Goal: Task Accomplishment & Management: Use online tool/utility

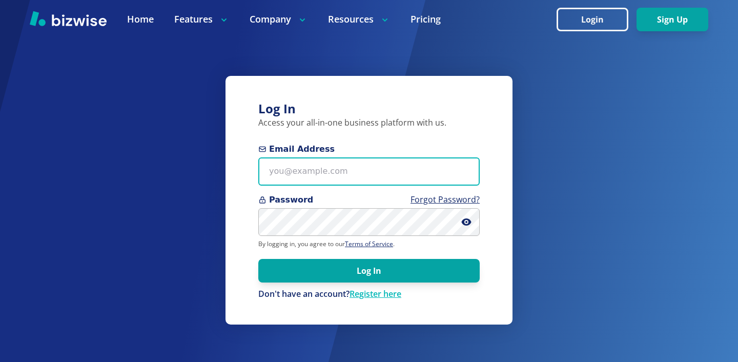
click at [404, 176] on input "Email Address" at bounding box center [368, 171] width 221 height 28
paste input "info@thestartupleads.com"
type input "info@thestartupleads.com"
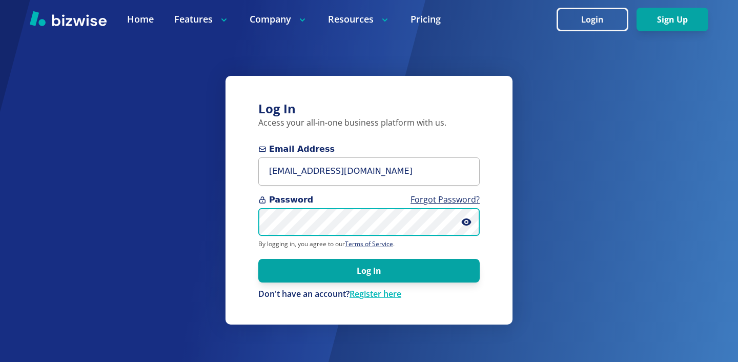
click at [258, 259] on button "Log In" at bounding box center [368, 271] width 221 height 24
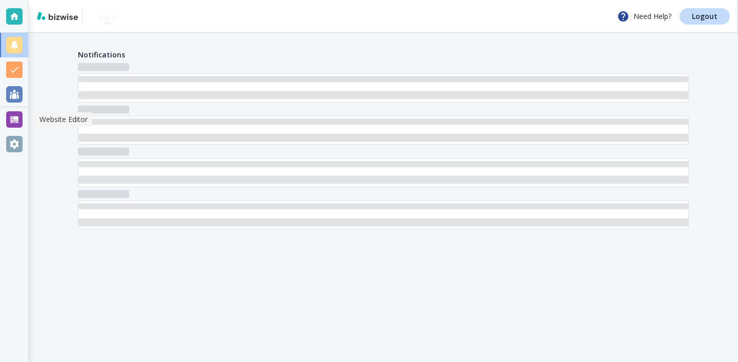
click at [20, 117] on div at bounding box center [14, 119] width 16 height 16
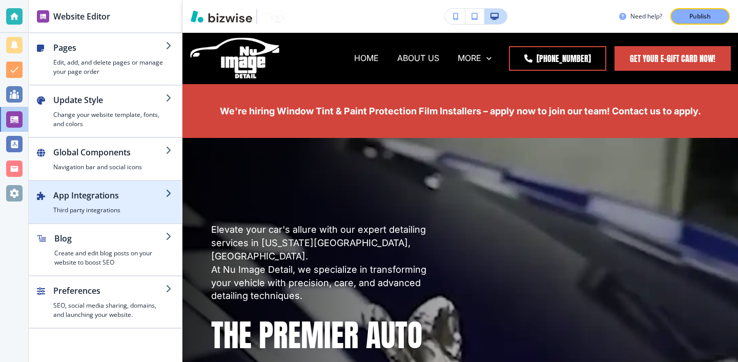
click at [146, 211] on h4 "Third party integrations" at bounding box center [109, 209] width 112 height 9
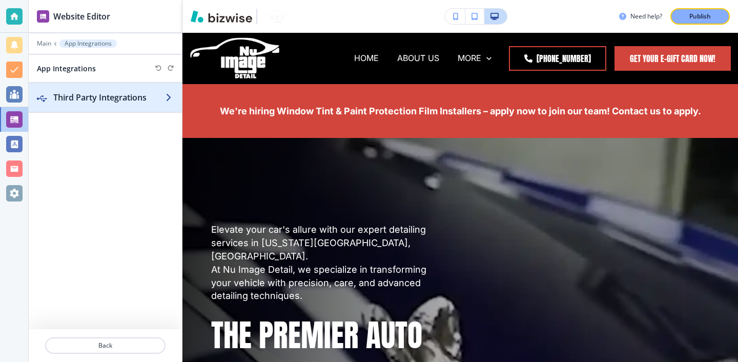
click at [135, 108] on div "button" at bounding box center [105, 108] width 153 height 8
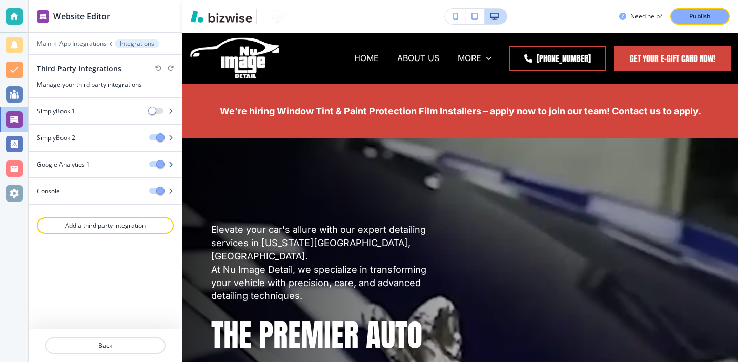
click at [132, 164] on div "Google Analytics 1" at bounding box center [85, 164] width 112 height 9
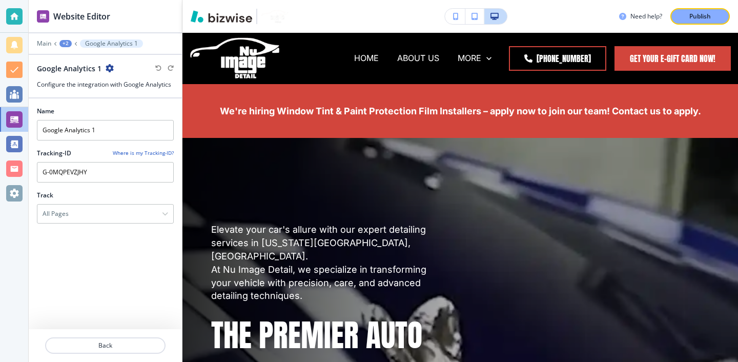
click at [139, 232] on div at bounding box center [105, 229] width 137 height 12
click at [151, 155] on h4 "Where is my Tracking-ID?" at bounding box center [143, 153] width 61 height 8
click at [106, 343] on p "Back" at bounding box center [105, 345] width 118 height 9
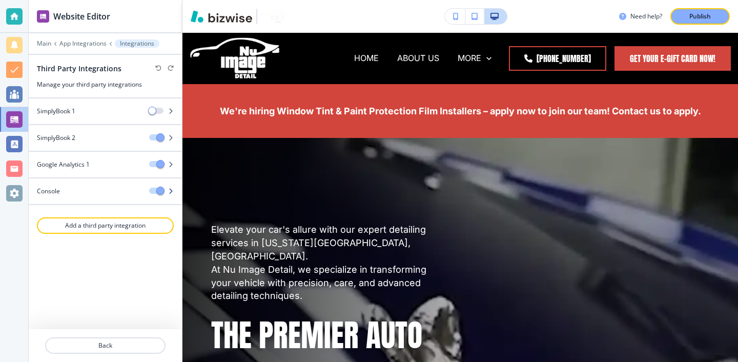
click at [68, 183] on div at bounding box center [105, 182] width 153 height 8
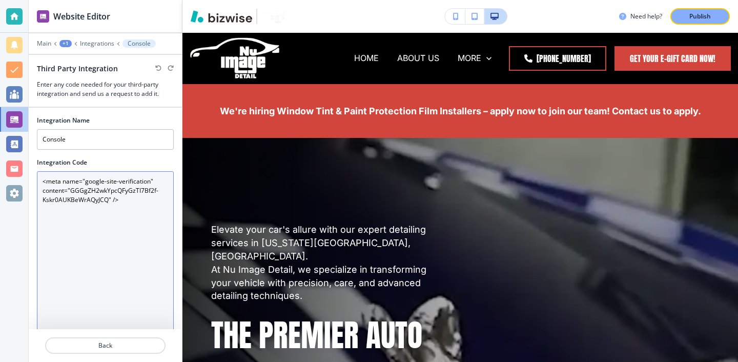
scroll to position [75, 0]
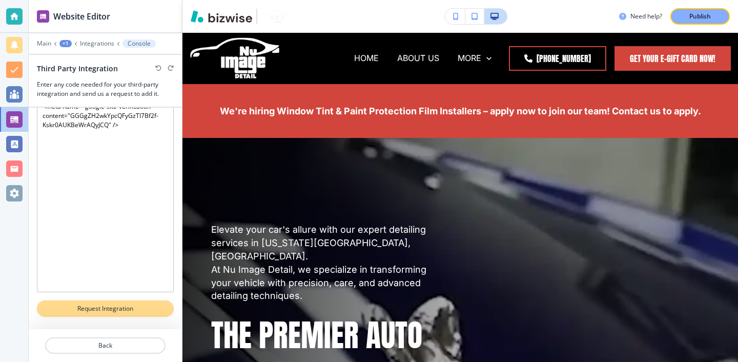
click at [153, 315] on button "Request Integration" at bounding box center [105, 308] width 137 height 16
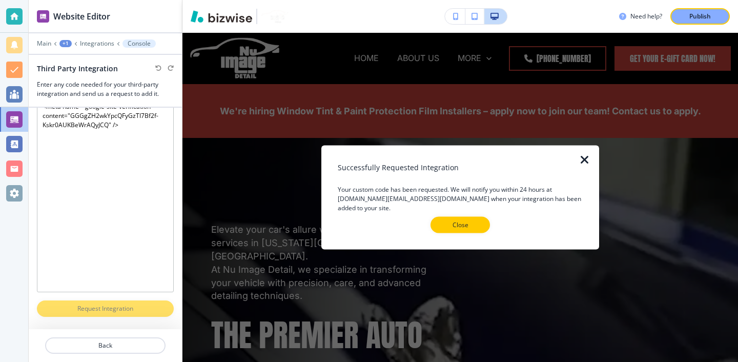
click at [590, 158] on icon "button" at bounding box center [585, 160] width 12 height 12
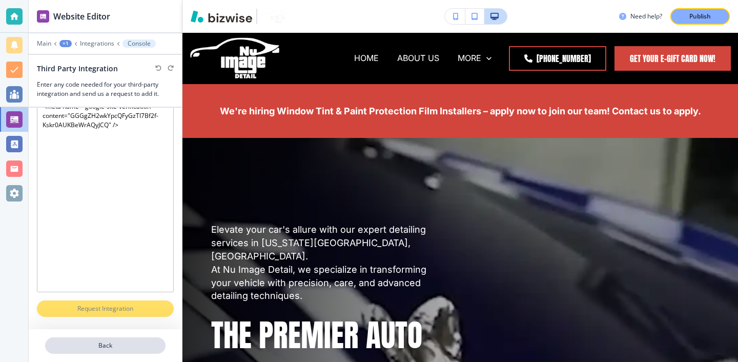
click at [112, 342] on p "Back" at bounding box center [105, 345] width 118 height 9
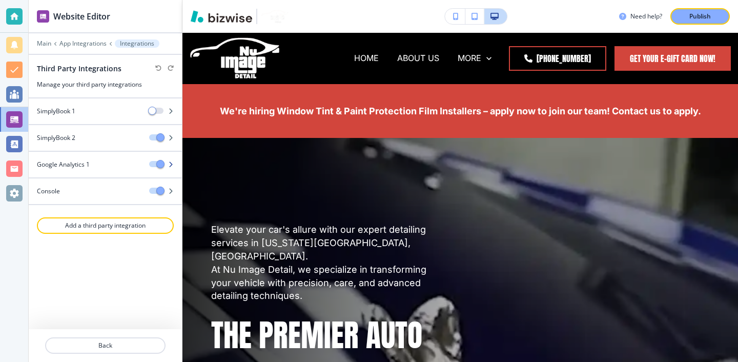
click at [101, 170] on div at bounding box center [105, 173] width 153 height 8
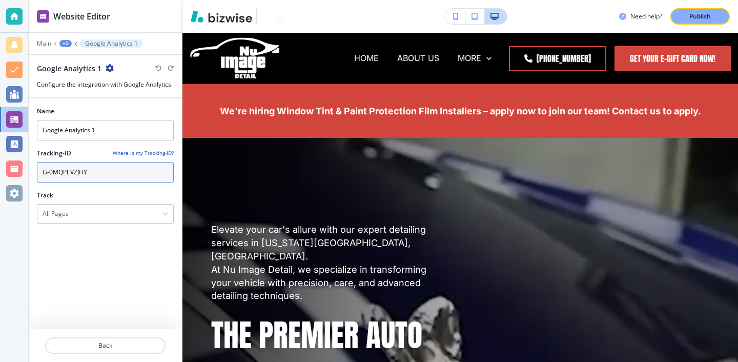
click at [102, 170] on input "G-0MQPEVZJHY" at bounding box center [105, 172] width 137 height 20
drag, startPoint x: 102, startPoint y: 170, endPoint x: 79, endPoint y: 170, distance: 22.5
click at [79, 170] on input "G-0MQPEVZJHY" at bounding box center [105, 172] width 137 height 20
paste input "323993144"
type input "G-323993144"
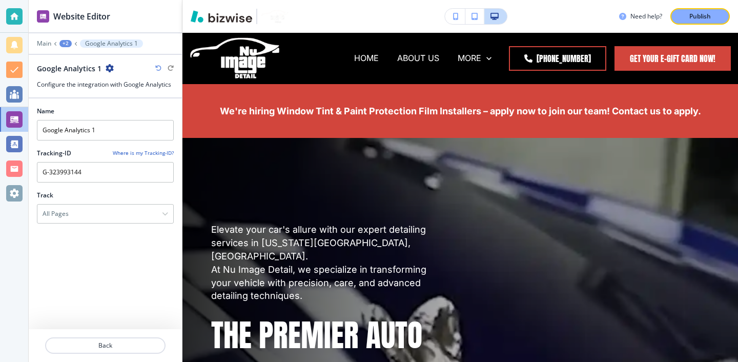
click at [121, 294] on div "Name Google Analytics 1 Tracking-ID Where is my Tracking-ID? G-323993144 Track …" at bounding box center [105, 213] width 137 height 231
click at [130, 187] on div at bounding box center [105, 186] width 137 height 8
click at [111, 174] on input "G-323993144" at bounding box center [105, 172] width 137 height 20
click at [98, 136] on input "Google Analytics 1" at bounding box center [105, 130] width 137 height 20
click at [97, 166] on input "G-323993144" at bounding box center [105, 172] width 137 height 20
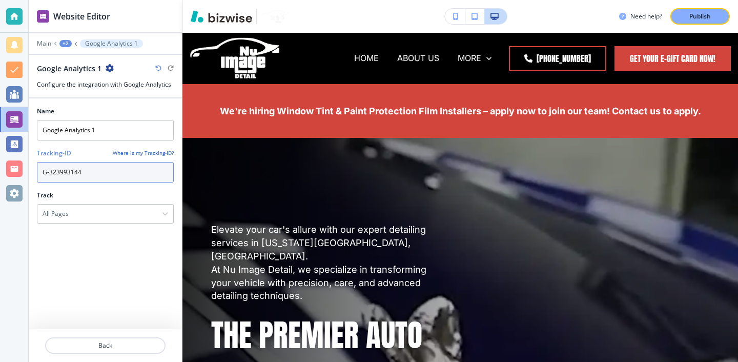
click at [97, 178] on input "G-323993144" at bounding box center [105, 172] width 137 height 20
drag, startPoint x: 137, startPoint y: 177, endPoint x: 41, endPoint y: 161, distance: 97.1
click at [41, 161] on div "Tracking-ID Where is my Tracking-ID? G-323993144" at bounding box center [105, 166] width 137 height 34
click at [123, 354] on div at bounding box center [105, 358] width 153 height 8
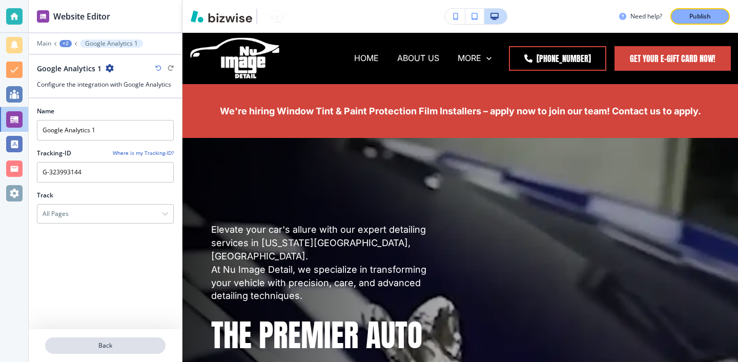
click at [125, 347] on p "Back" at bounding box center [105, 345] width 118 height 9
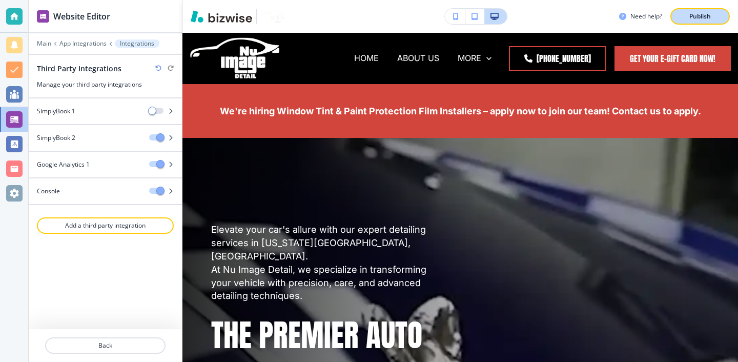
click at [721, 11] on button "Publish" at bounding box center [699, 16] width 59 height 16
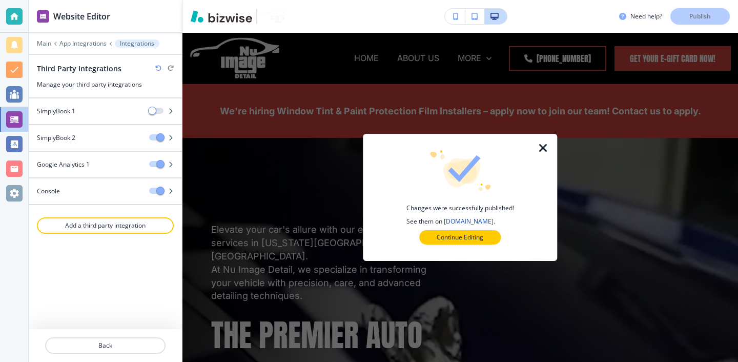
click at [464, 245] on div at bounding box center [459, 252] width 161 height 16
click at [464, 243] on button "Continue Editing" at bounding box center [459, 237] width 81 height 14
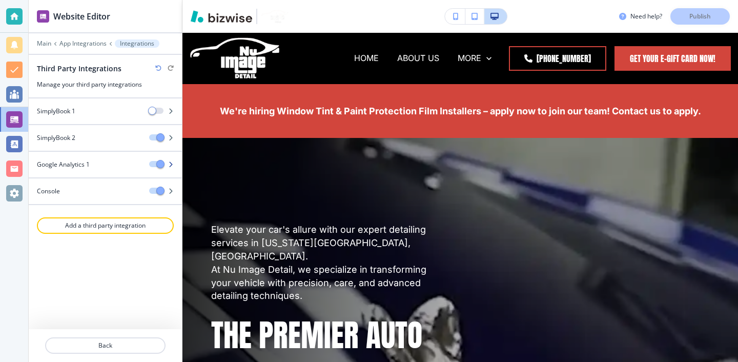
click at [121, 159] on div at bounding box center [105, 156] width 153 height 8
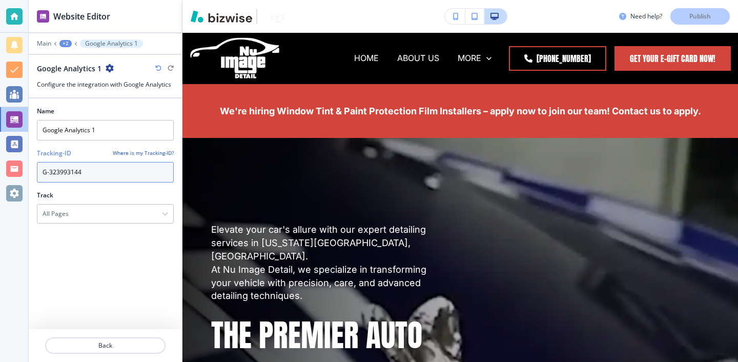
drag, startPoint x: 137, startPoint y: 176, endPoint x: 28, endPoint y: 170, distance: 108.8
click at [29, 170] on div "Name Google Analytics 1 Tracking-ID Where is my Tracking-ID? G-323993144 Track …" at bounding box center [105, 213] width 153 height 231
paste input "TM-PTNH37SF"
click at [60, 170] on input "GTM-PTNH37SF" at bounding box center [105, 172] width 137 height 20
click at [57, 171] on input "GTM-PTNH37SF" at bounding box center [105, 172] width 137 height 20
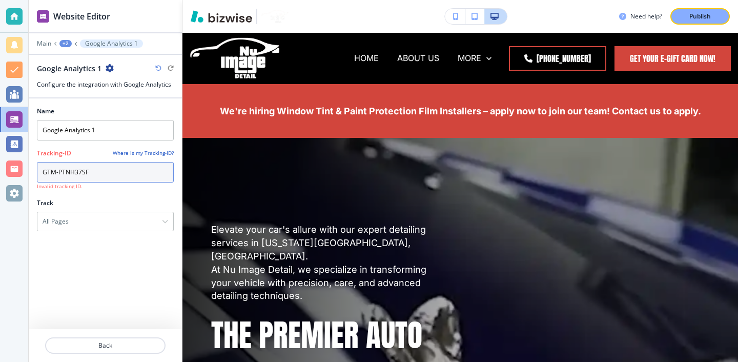
click at [57, 174] on input "GTM-PTNH37SF" at bounding box center [105, 172] width 137 height 20
click at [56, 180] on input "GTM-PTNH37SF" at bounding box center [105, 172] width 137 height 20
click at [56, 175] on input "GTM-PTNH37SF" at bounding box center [105, 172] width 137 height 20
click at [107, 188] on h4 "Invalid tracking ID." at bounding box center [105, 186] width 137 height 8
click at [71, 177] on input "GTM-PTNH37SF" at bounding box center [105, 172] width 137 height 20
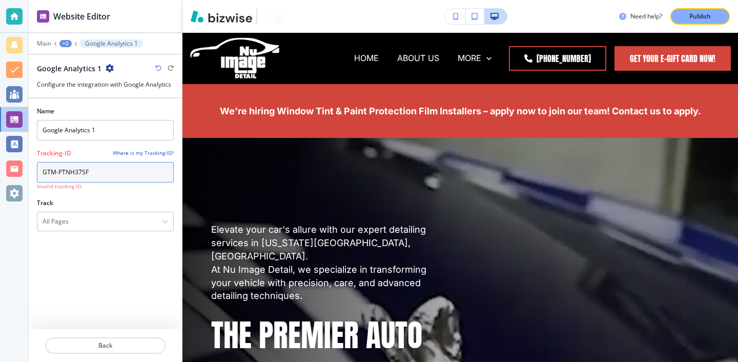
click at [58, 173] on input "GTM-PTNH37SF" at bounding box center [105, 172] width 137 height 20
click at [57, 173] on input "GTM-PTNH37SF" at bounding box center [105, 172] width 137 height 20
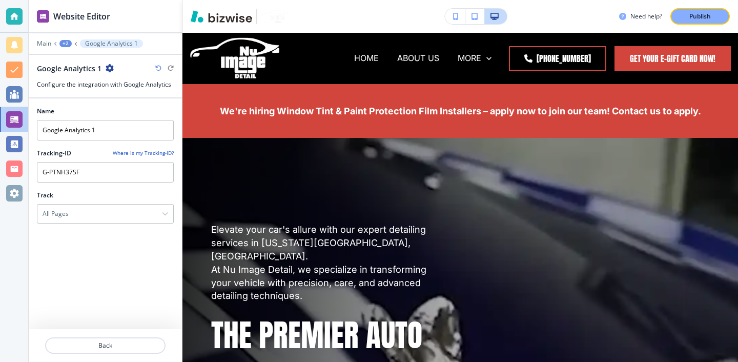
click at [77, 192] on div "Track" at bounding box center [105, 195] width 137 height 9
click at [690, 13] on p "Publish" at bounding box center [700, 16] width 22 height 9
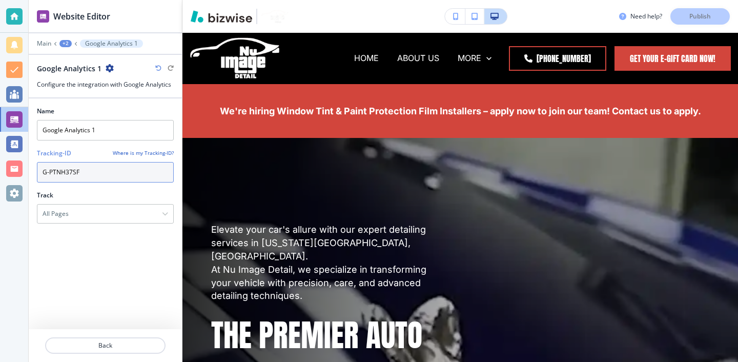
click at [94, 171] on input "G-PTNH37SF" at bounding box center [105, 172] width 137 height 20
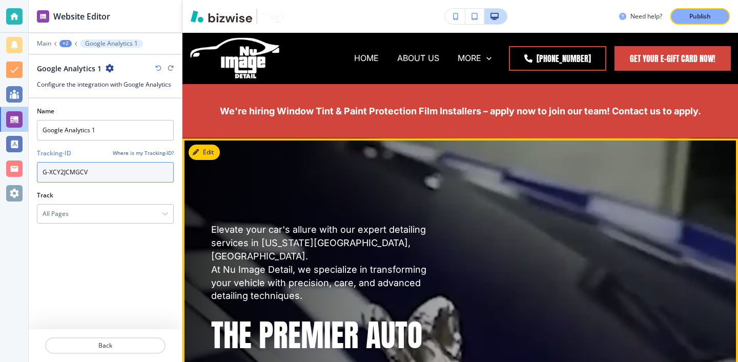
type input "G-XCY2JCMGCV"
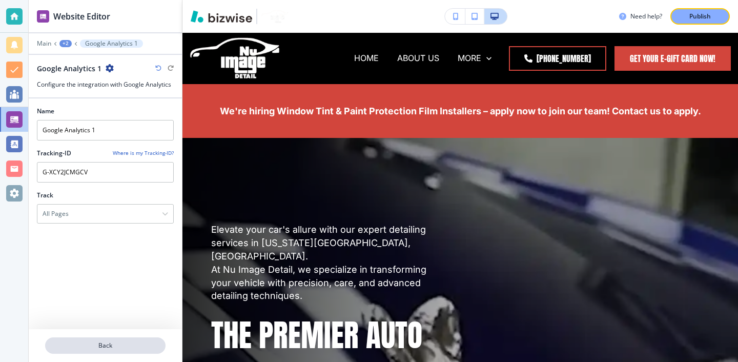
click at [148, 346] on p "Back" at bounding box center [105, 345] width 118 height 9
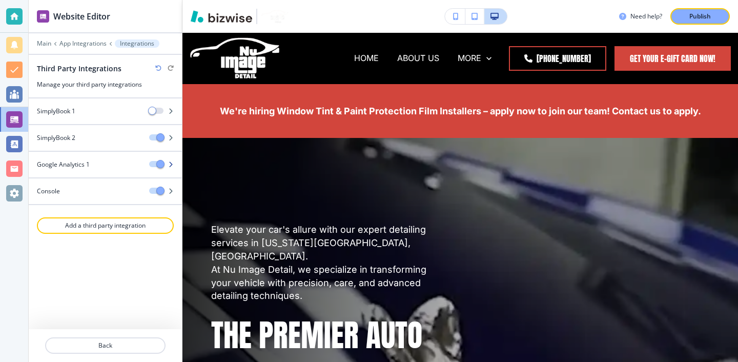
click at [127, 171] on div at bounding box center [105, 173] width 153 height 8
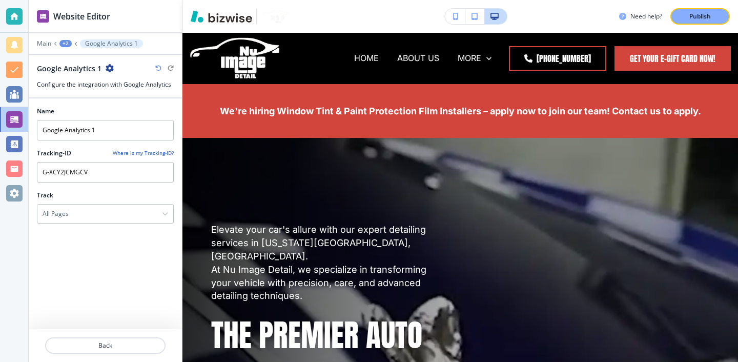
click at [125, 246] on div "Name Google Analytics 1 Tracking-ID Where is my Tracking-ID? G-XCY2JCMGCV Track…" at bounding box center [105, 213] width 137 height 231
click at [147, 343] on p "Back" at bounding box center [105, 345] width 118 height 9
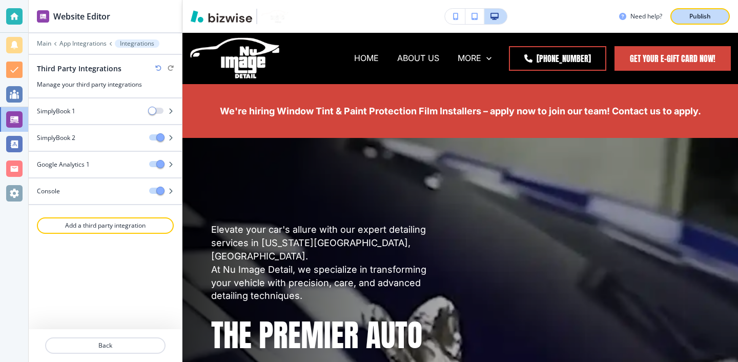
click at [715, 11] on button "Publish" at bounding box center [699, 16] width 59 height 16
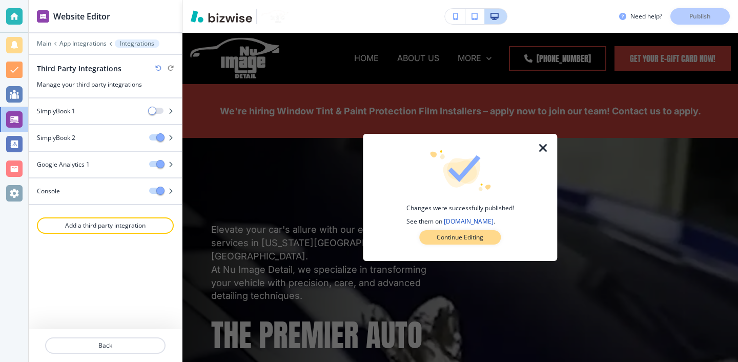
click at [466, 236] on p "Continue Editing" at bounding box center [460, 237] width 47 height 9
